Goal: Task Accomplishment & Management: Complete application form

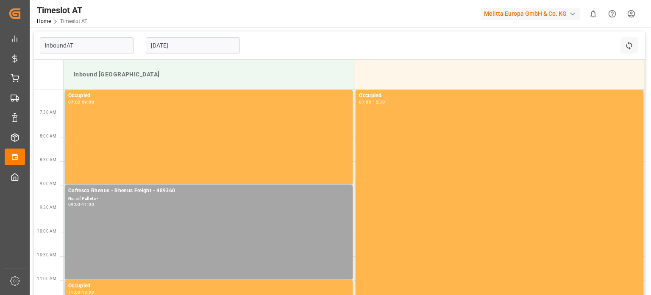
type input "Inbound AT"
click at [176, 42] on input "[DATE]" at bounding box center [193, 45] width 94 height 16
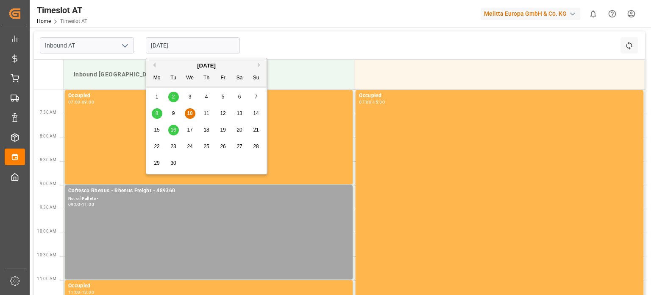
click at [172, 130] on span "16" at bounding box center [173, 130] width 6 height 6
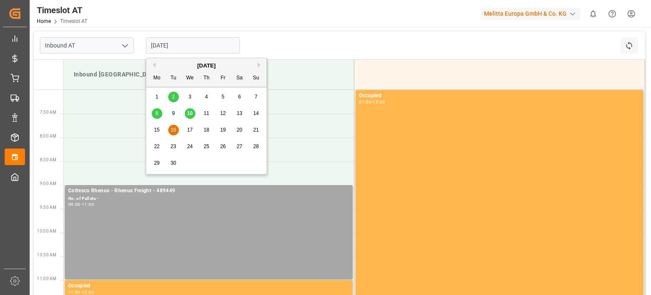
click at [189, 43] on input "[DATE]" at bounding box center [193, 45] width 94 height 16
click at [171, 130] on span "16" at bounding box center [173, 130] width 6 height 6
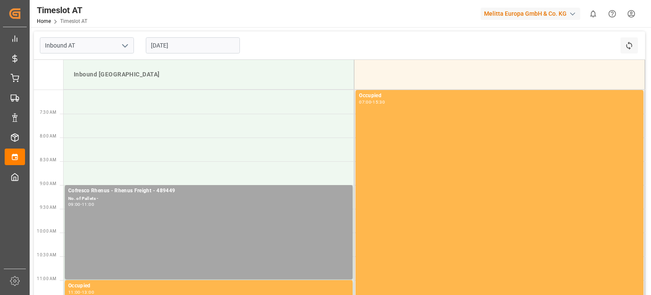
click at [201, 52] on input "[DATE]" at bounding box center [193, 45] width 94 height 16
click at [266, 40] on div "Inbound AT [DATE] Refresh Time Slots" at bounding box center [340, 45] width 612 height 28
click at [173, 51] on input "[DATE]" at bounding box center [193, 45] width 94 height 16
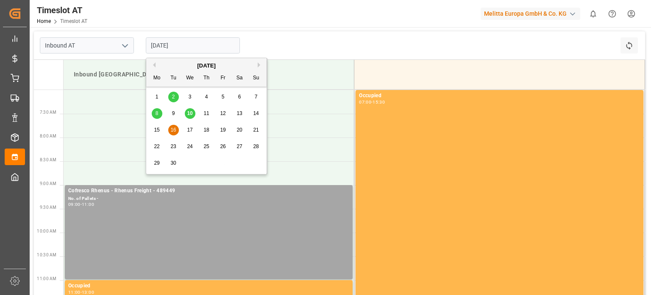
click at [188, 134] on div "17" at bounding box center [190, 130] width 11 height 10
type input "[DATE]"
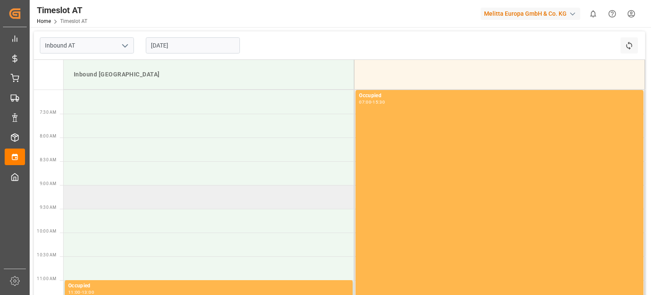
click at [123, 188] on td at bounding box center [209, 197] width 291 height 24
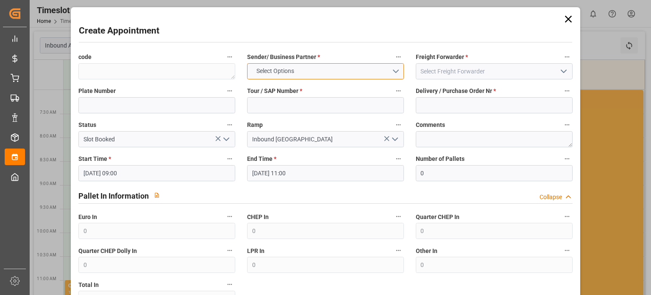
click at [296, 70] on span "Select Options" at bounding box center [275, 71] width 46 height 9
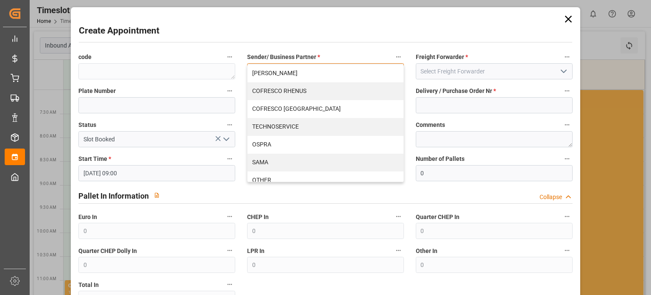
click at [308, 97] on div "COFRESCO RHENUS" at bounding box center [326, 91] width 156 height 18
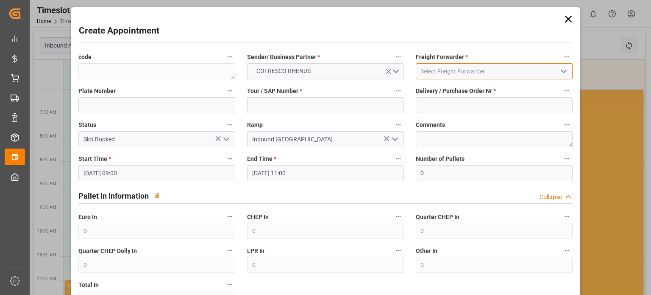
click at [467, 75] on input at bounding box center [494, 71] width 157 height 16
click at [553, 69] on input at bounding box center [494, 71] width 157 height 16
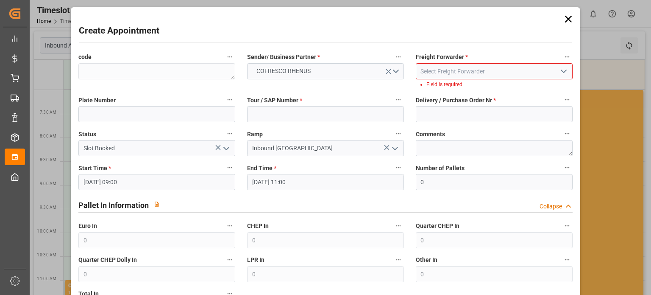
click at [563, 70] on icon "open menu" at bounding box center [564, 71] width 10 height 10
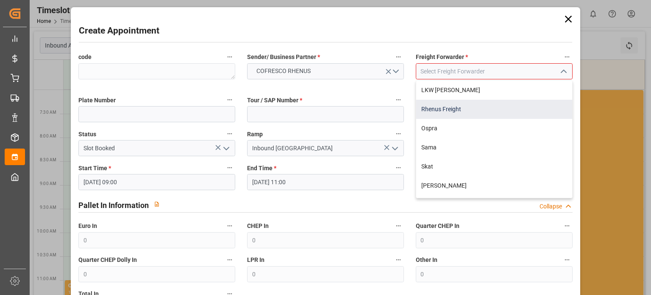
click at [455, 113] on div "Rhenus Freight" at bounding box center [494, 109] width 156 height 19
type input "Rhenus Freight"
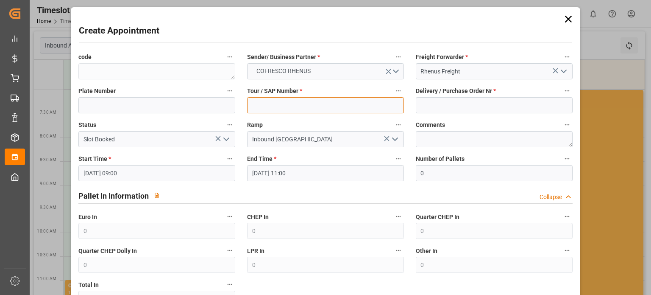
click at [250, 106] on input at bounding box center [325, 105] width 157 height 16
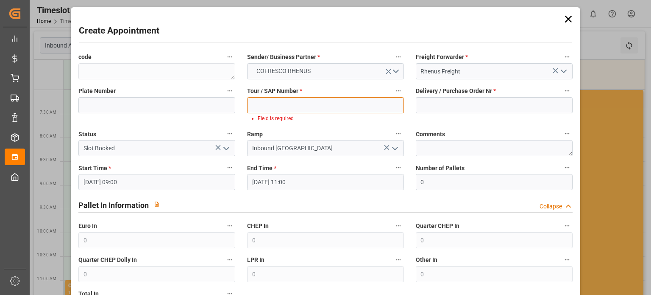
click at [290, 104] on input at bounding box center [325, 105] width 157 height 16
paste input "62042407"
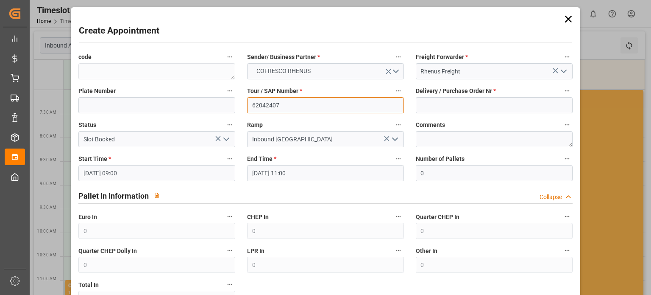
type input "62042407"
click at [473, 113] on div "Delivery / Purchase Order Nr *" at bounding box center [494, 99] width 169 height 34
paste input "489519"
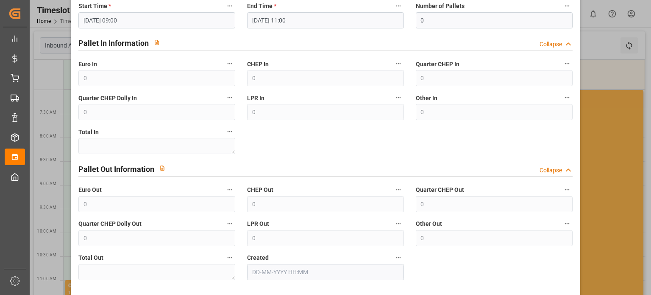
scroll to position [187, 0]
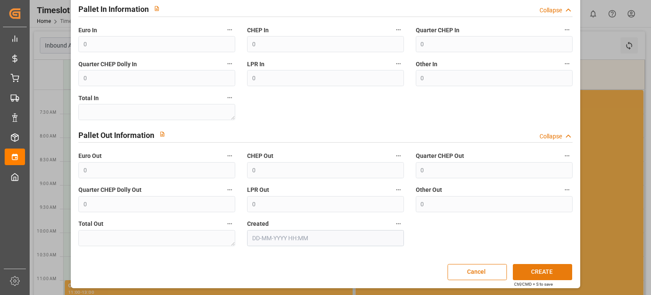
type input "489519"
click at [543, 269] on button "CREATE" at bounding box center [542, 272] width 59 height 16
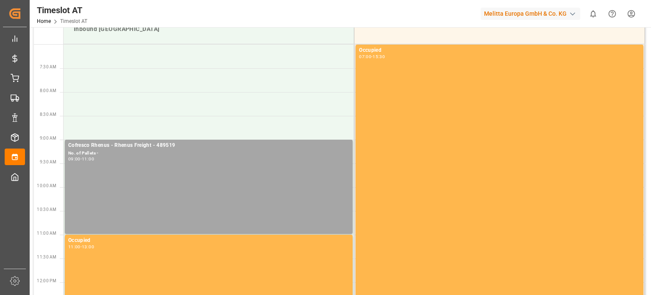
scroll to position [0, 0]
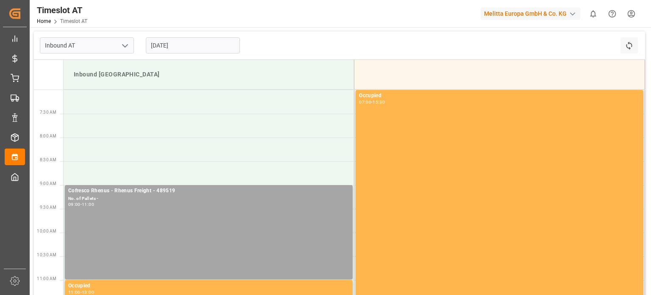
click at [180, 44] on input "[DATE]" at bounding box center [193, 45] width 94 height 16
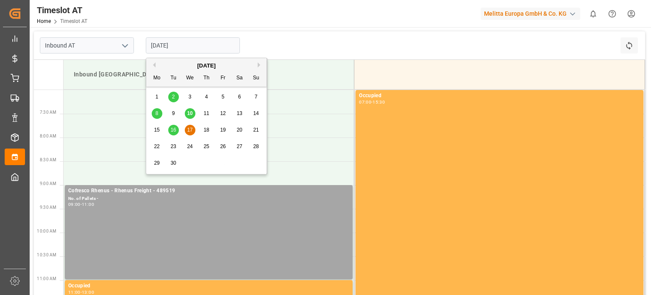
click at [174, 123] on div "15 16 17 18 19 20 21" at bounding box center [207, 130] width 116 height 17
click at [174, 128] on span "16" at bounding box center [173, 130] width 6 height 6
type input "[DATE]"
